Goal: Communication & Community: Share content

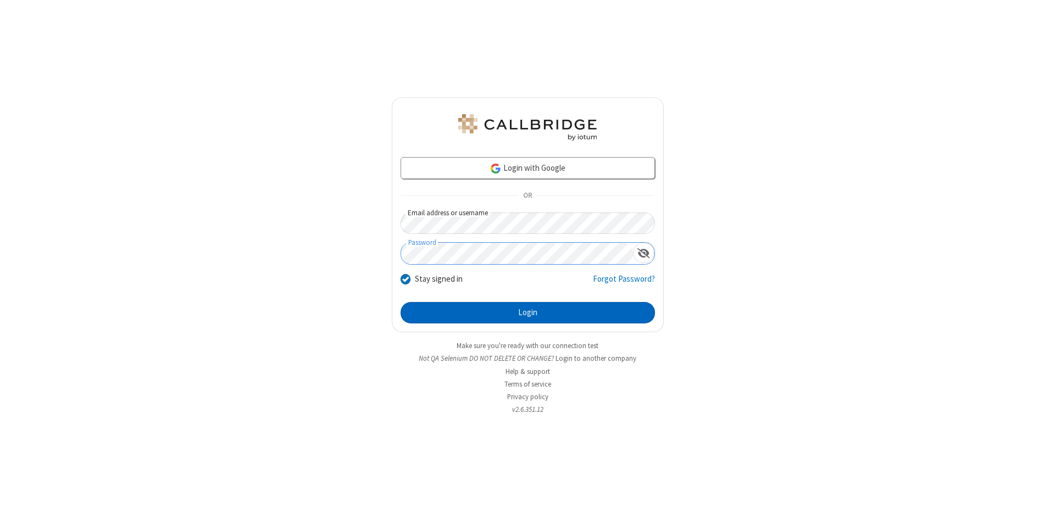
click at [527, 313] on button "Login" at bounding box center [528, 313] width 254 height 22
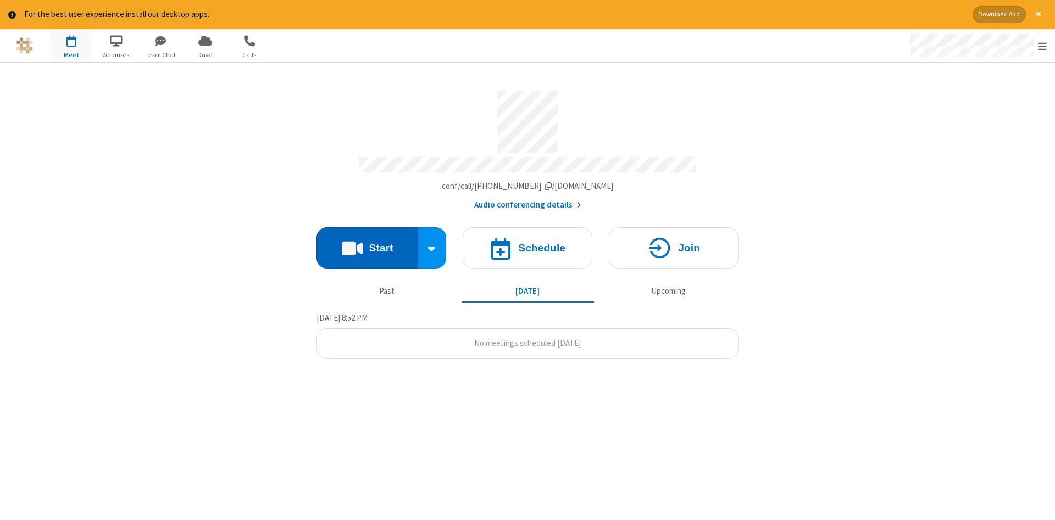
click at [367, 244] on button "Start" at bounding box center [367, 247] width 102 height 41
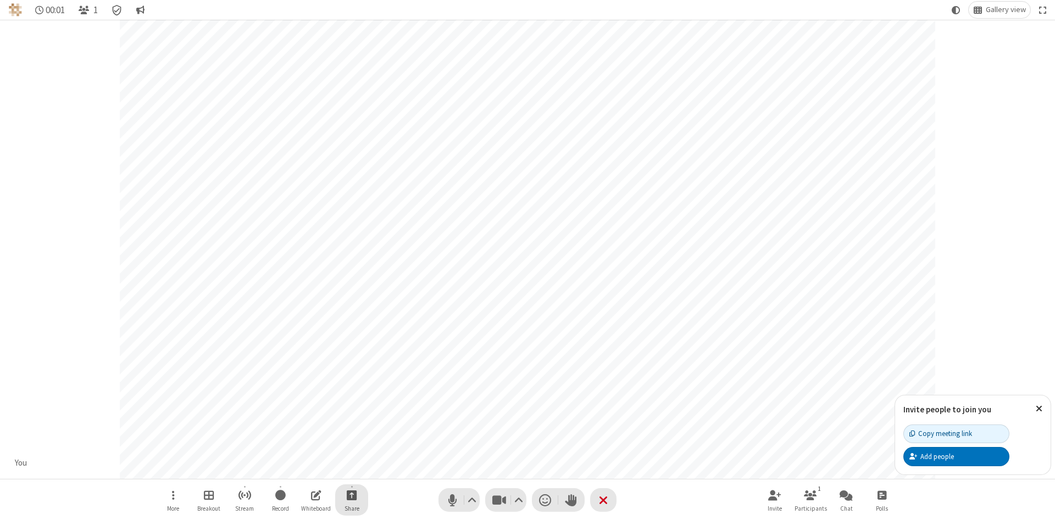
click at [351, 495] on span "Start sharing" at bounding box center [352, 495] width 10 height 14
click at [351, 428] on span "Share additional camera" at bounding box center [358, 430] width 81 height 9
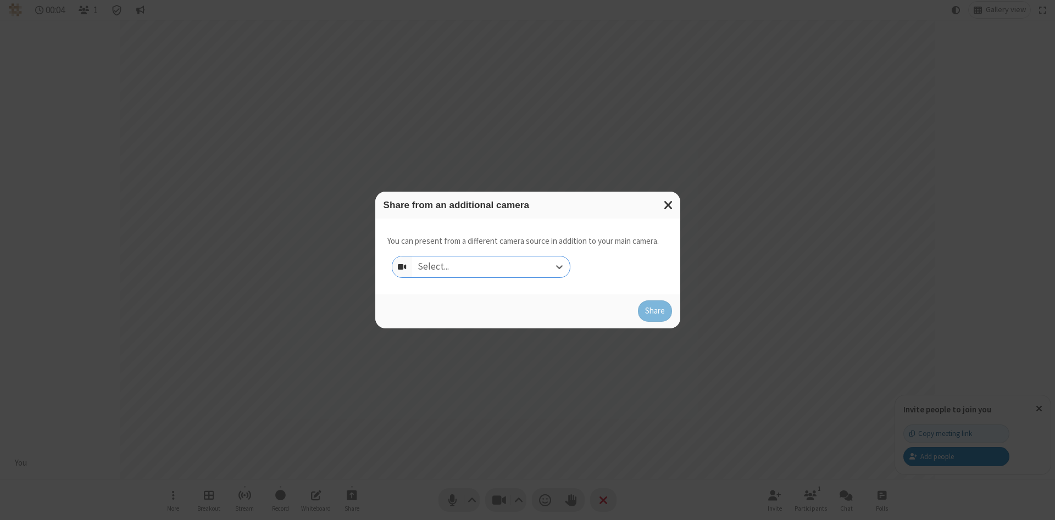
click at [491, 266] on div "Select..." at bounding box center [491, 267] width 158 height 21
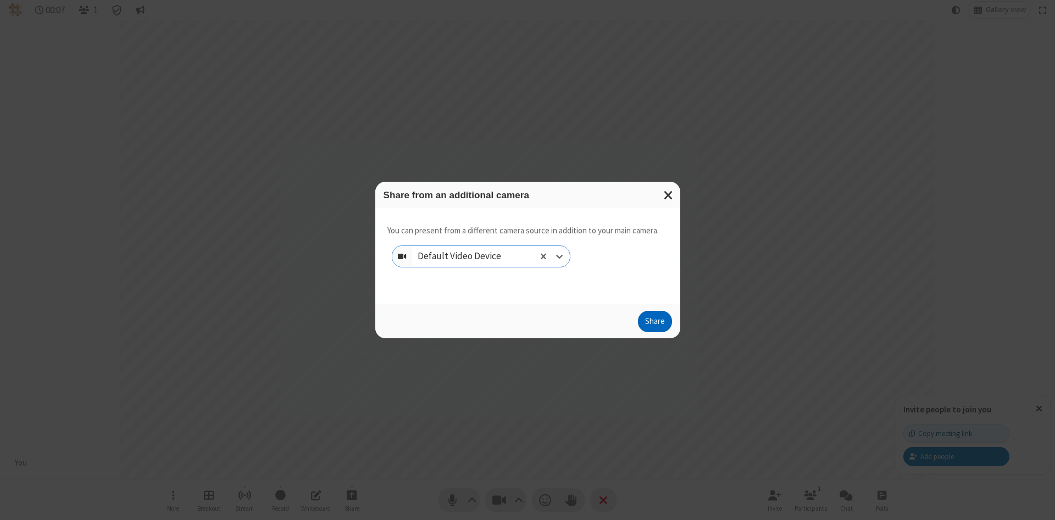
click at [654, 324] on button "Share" at bounding box center [655, 322] width 34 height 22
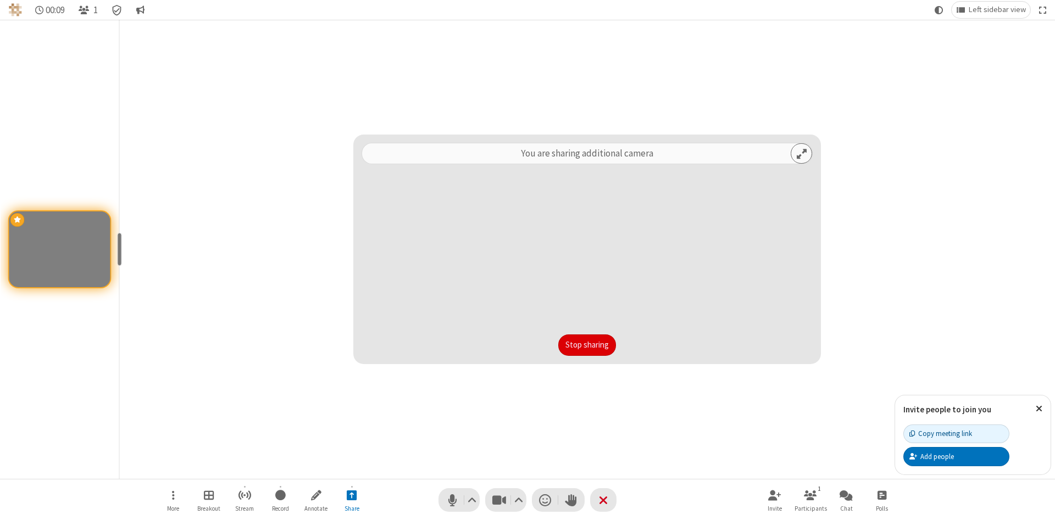
click at [587, 345] on button "Stop sharing" at bounding box center [587, 346] width 58 height 22
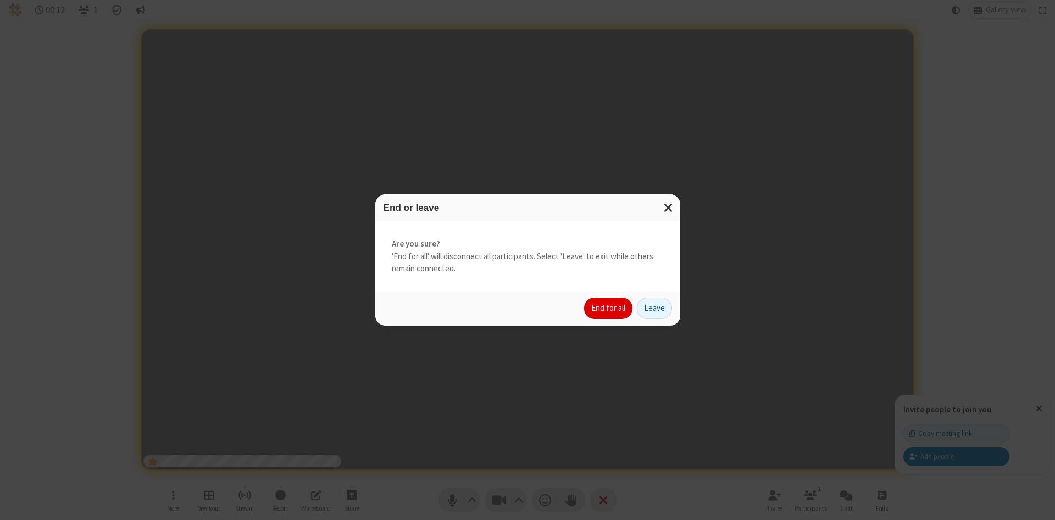
click at [609, 308] on button "End for all" at bounding box center [608, 309] width 48 height 22
